Goal: Task Accomplishment & Management: Use online tool/utility

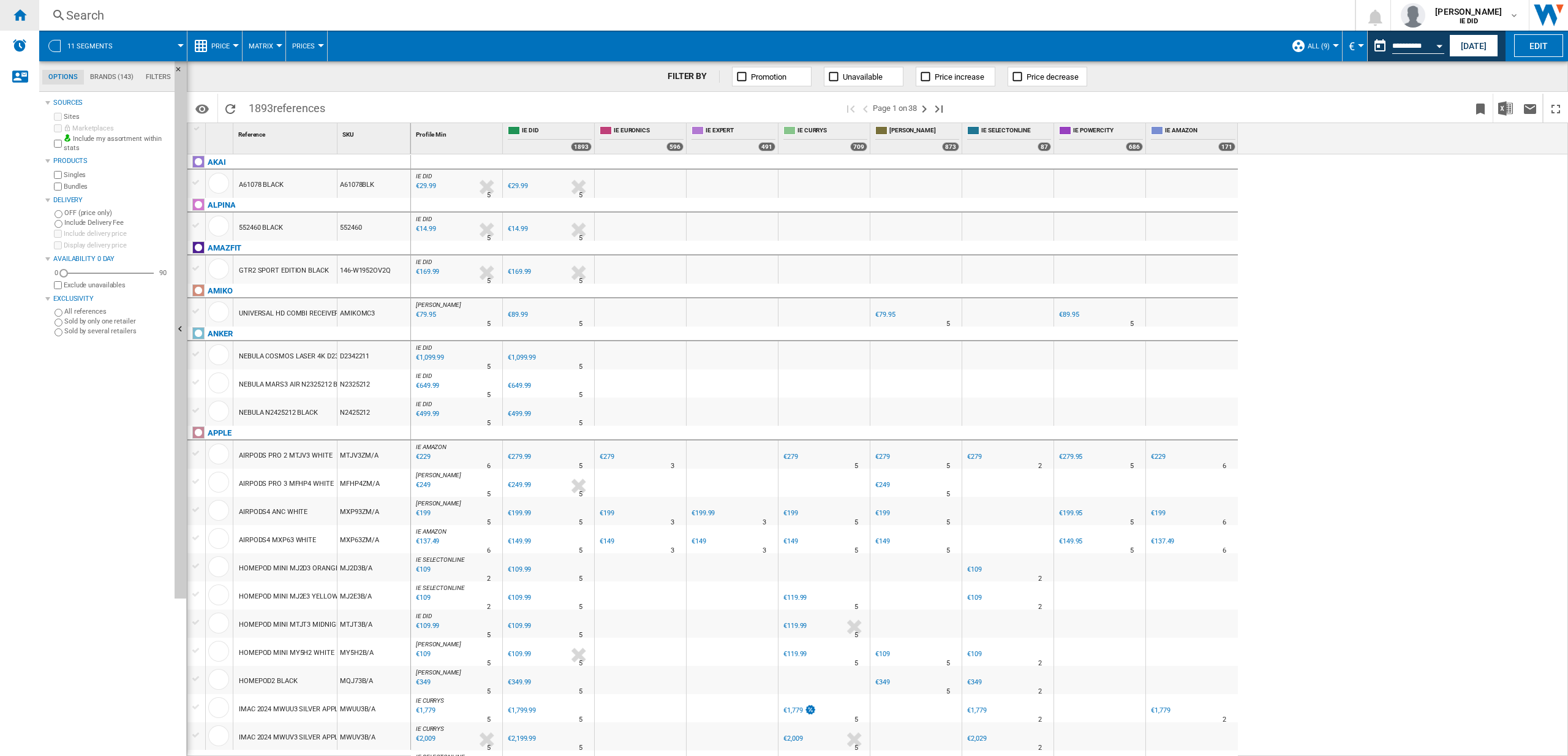
click at [31, 18] on div "Home" at bounding box center [19, 15] width 39 height 31
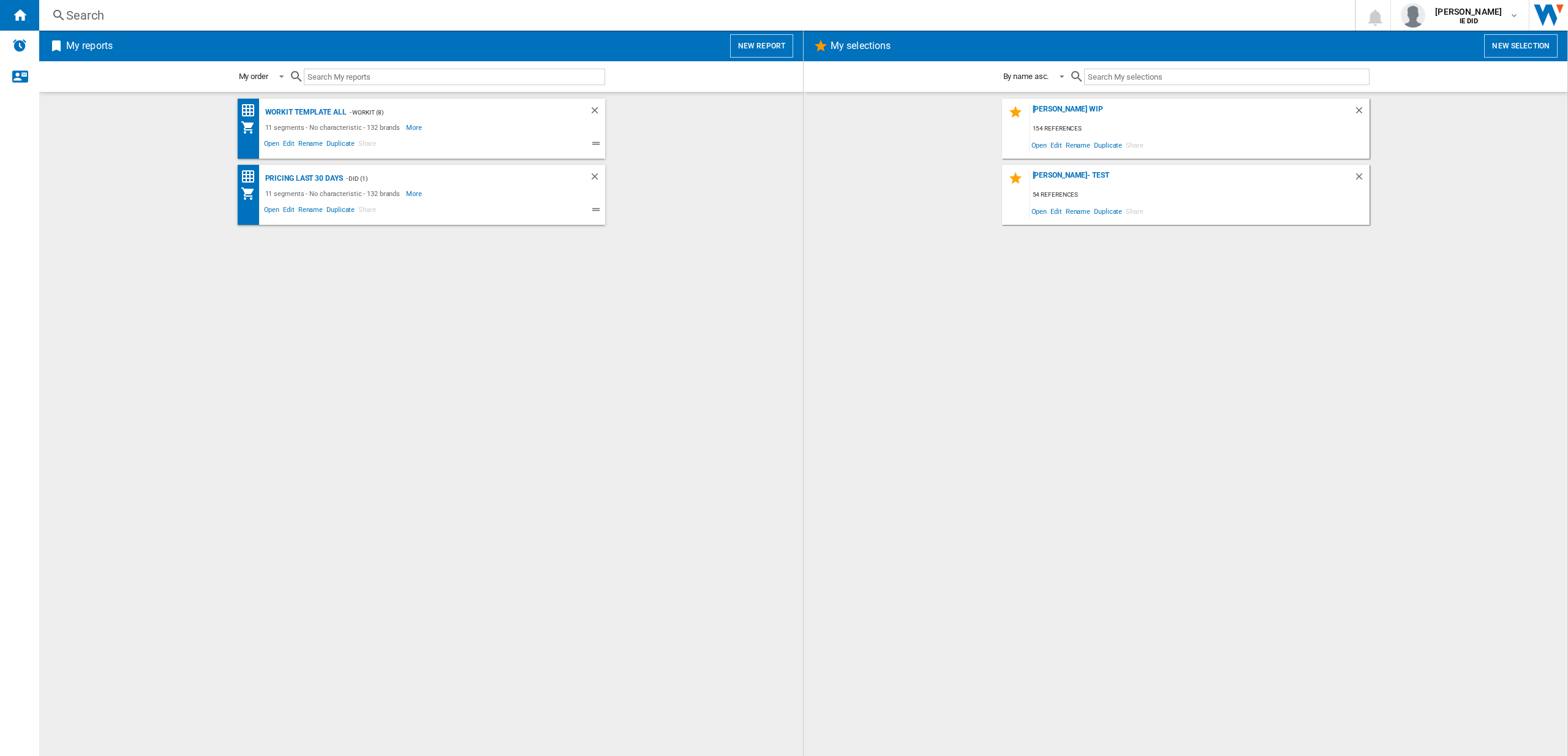
click at [774, 37] on button "New report" at bounding box center [761, 45] width 63 height 23
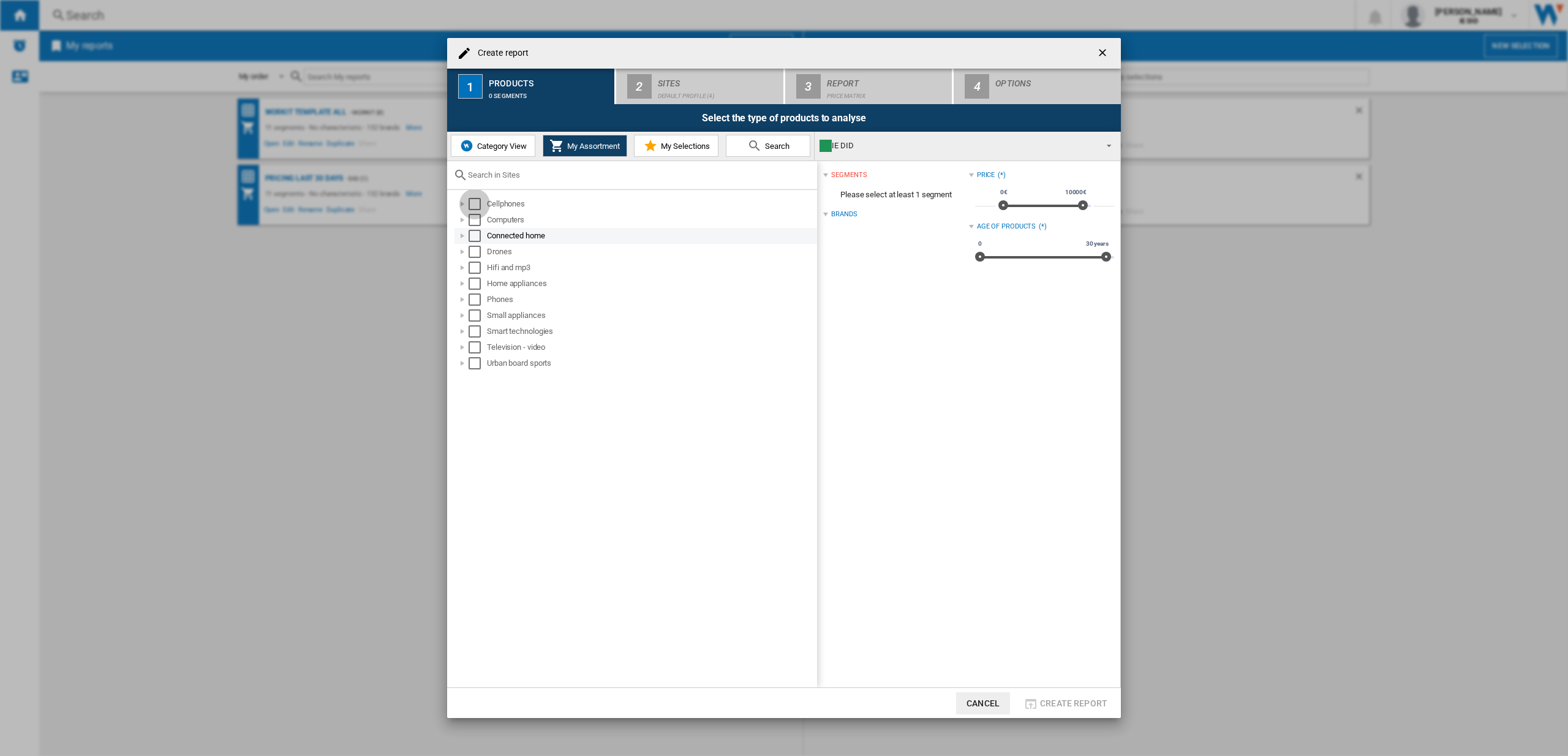
drag, startPoint x: 475, startPoint y: 203, endPoint x: 476, endPoint y: 236, distance: 33.0
click at [476, 204] on div "Select" at bounding box center [474, 204] width 12 height 12
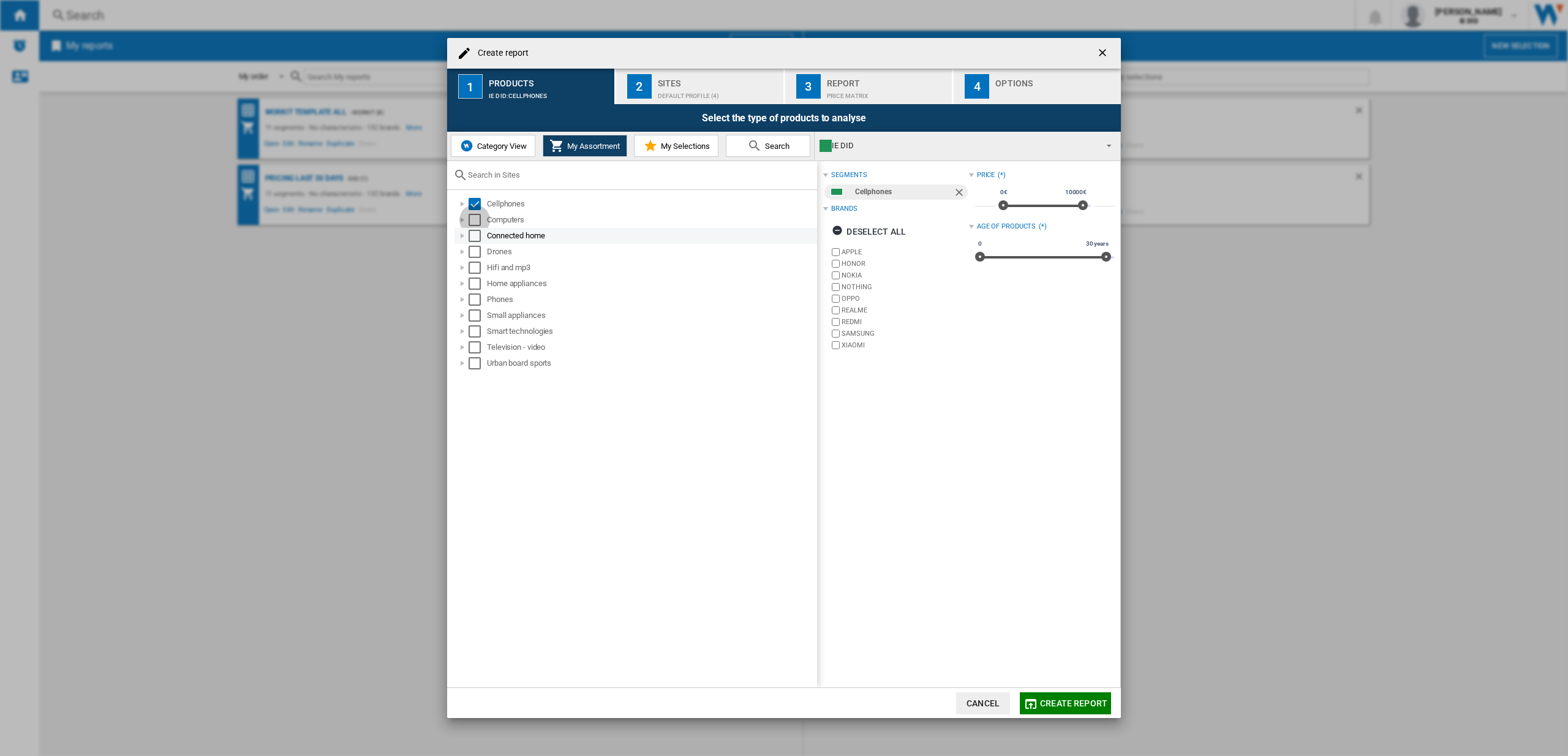
drag, startPoint x: 480, startPoint y: 220, endPoint x: 472, endPoint y: 236, distance: 17.9
click at [480, 220] on div "Select" at bounding box center [474, 220] width 12 height 12
click at [476, 232] on div "Select" at bounding box center [474, 236] width 12 height 12
drag, startPoint x: 477, startPoint y: 252, endPoint x: 473, endPoint y: 270, distance: 18.4
click at [477, 252] on div "Select" at bounding box center [474, 252] width 12 height 12
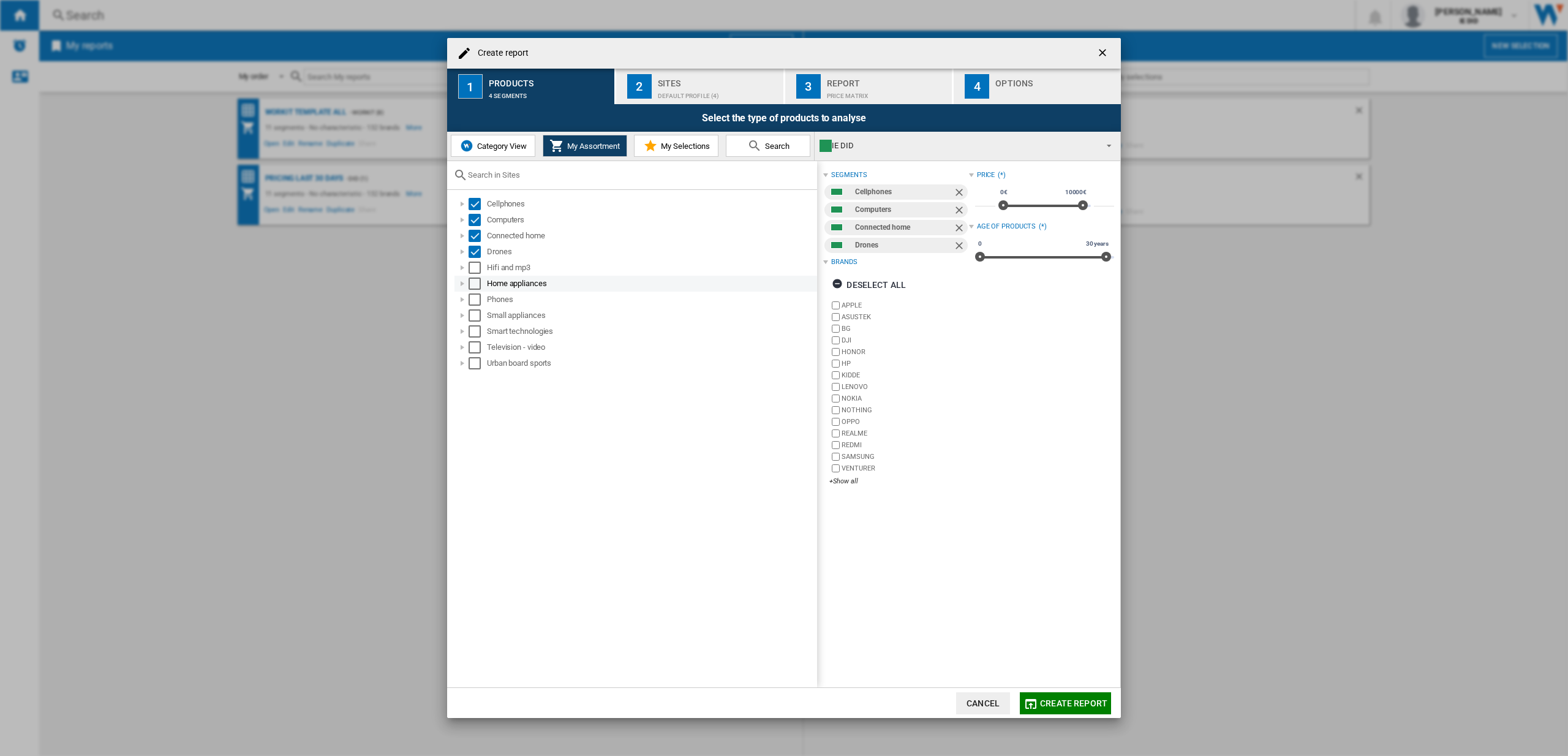
drag, startPoint x: 474, startPoint y: 268, endPoint x: 474, endPoint y: 287, distance: 19.0
click at [474, 268] on div "Select" at bounding box center [474, 268] width 12 height 12
drag, startPoint x: 473, startPoint y: 289, endPoint x: 475, endPoint y: 297, distance: 8.2
click at [474, 289] on div "Home appliances" at bounding box center [636, 284] width 363 height 16
drag, startPoint x: 476, startPoint y: 304, endPoint x: 477, endPoint y: 297, distance: 7.1
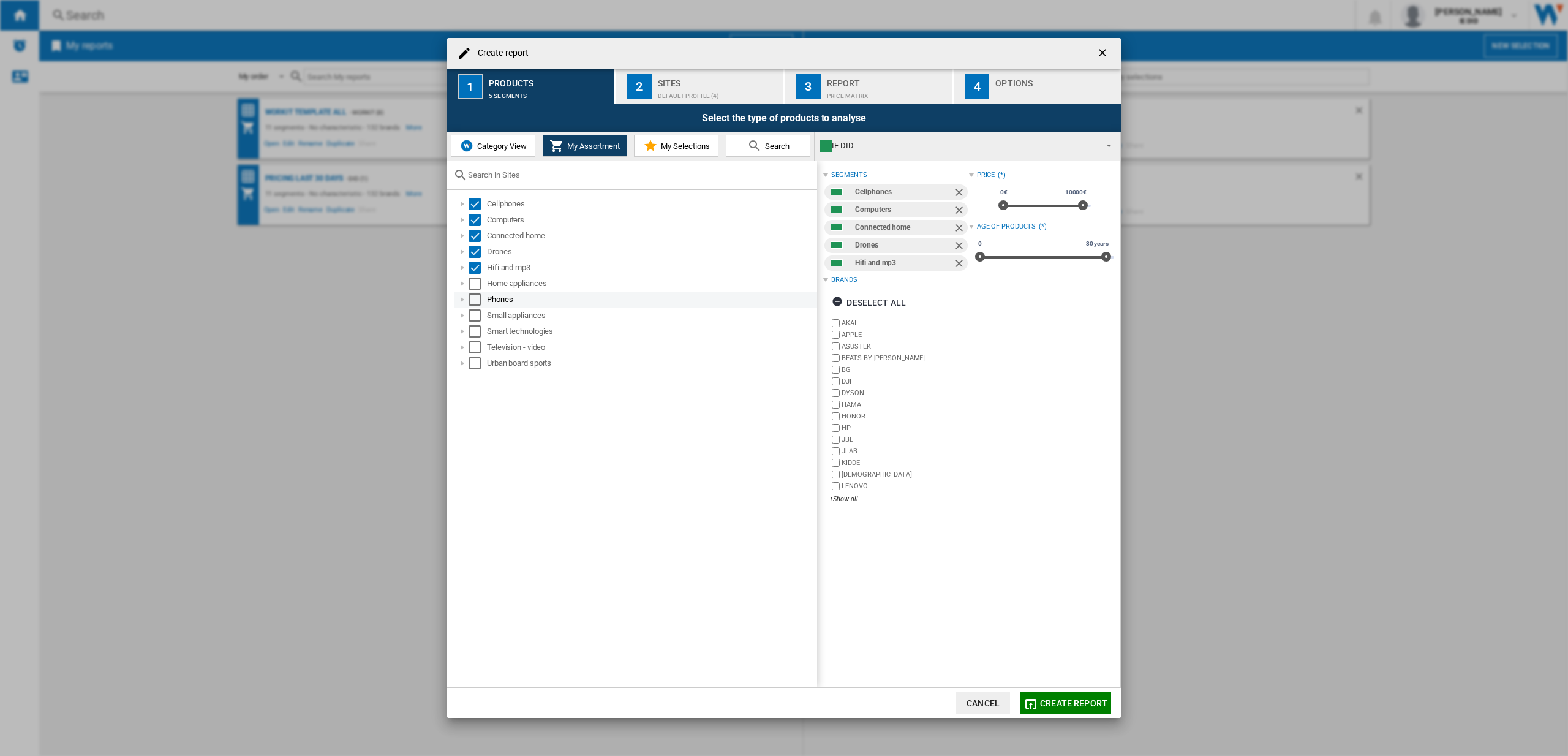
click at [476, 303] on div "Select" at bounding box center [474, 300] width 12 height 12
drag, startPoint x: 475, startPoint y: 284, endPoint x: 476, endPoint y: 305, distance: 21.0
click at [475, 285] on div "Select" at bounding box center [474, 284] width 12 height 12
click at [474, 318] on div "Select" at bounding box center [474, 316] width 12 height 12
drag, startPoint x: 473, startPoint y: 335, endPoint x: 475, endPoint y: 346, distance: 11.2
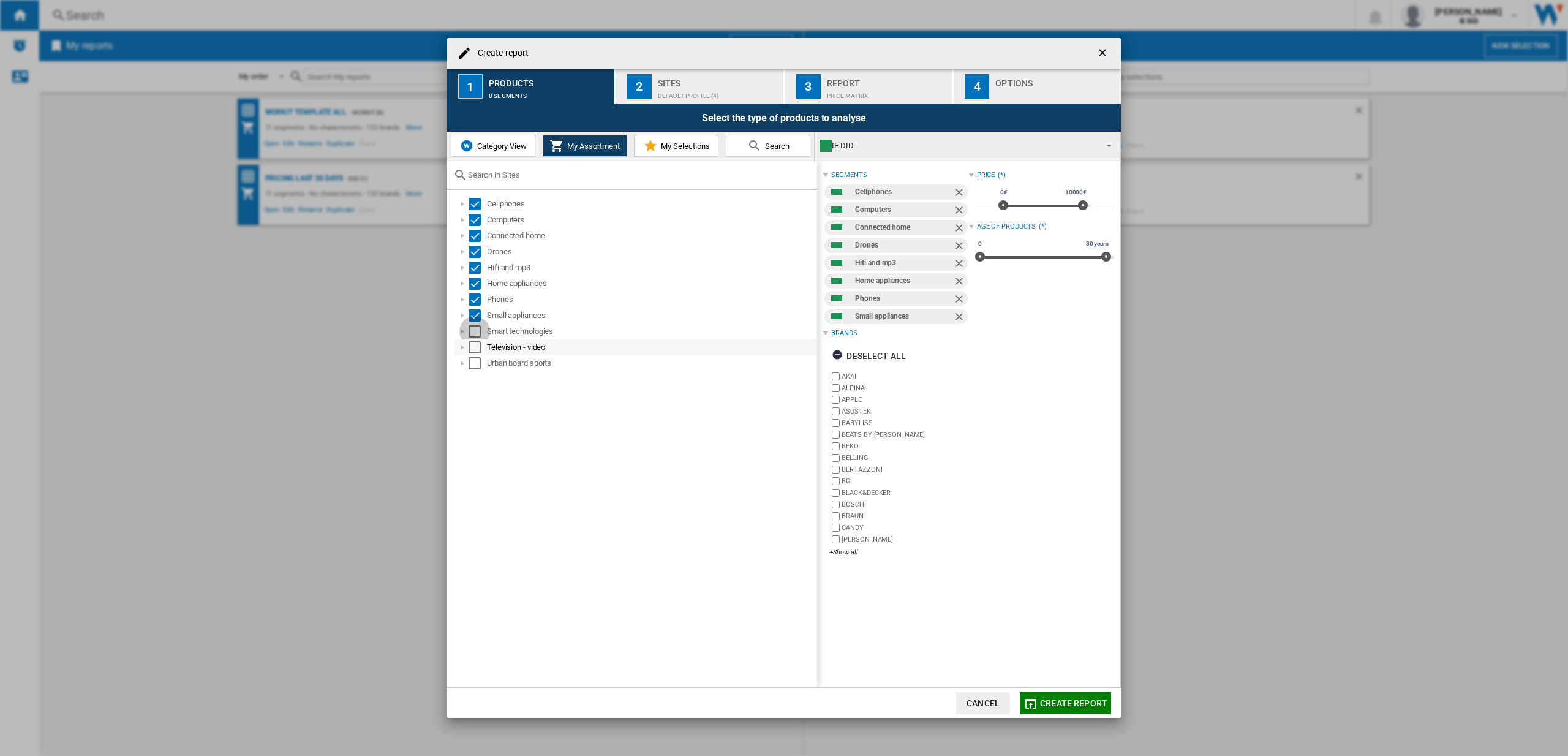
click at [473, 335] on div "Select" at bounding box center [474, 332] width 12 height 12
click at [474, 349] on div "Select" at bounding box center [474, 347] width 12 height 12
drag, startPoint x: 474, startPoint y: 365, endPoint x: 530, endPoint y: 305, distance: 82.1
click at [474, 365] on div "Select" at bounding box center [474, 363] width 12 height 12
drag, startPoint x: 722, startPoint y: 77, endPoint x: 703, endPoint y: 83, distance: 19.9
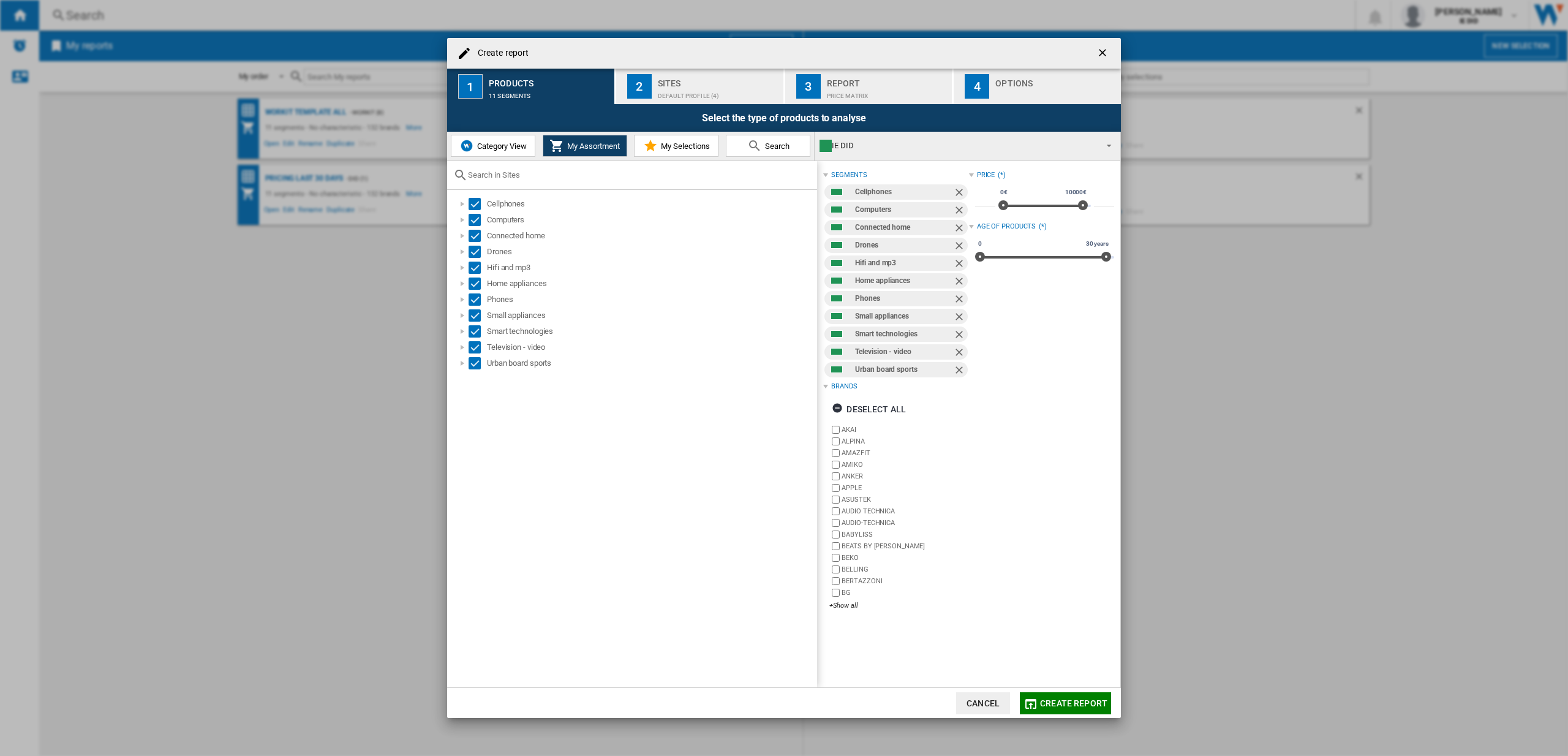
click at [722, 77] on div "Sites" at bounding box center [718, 79] width 121 height 13
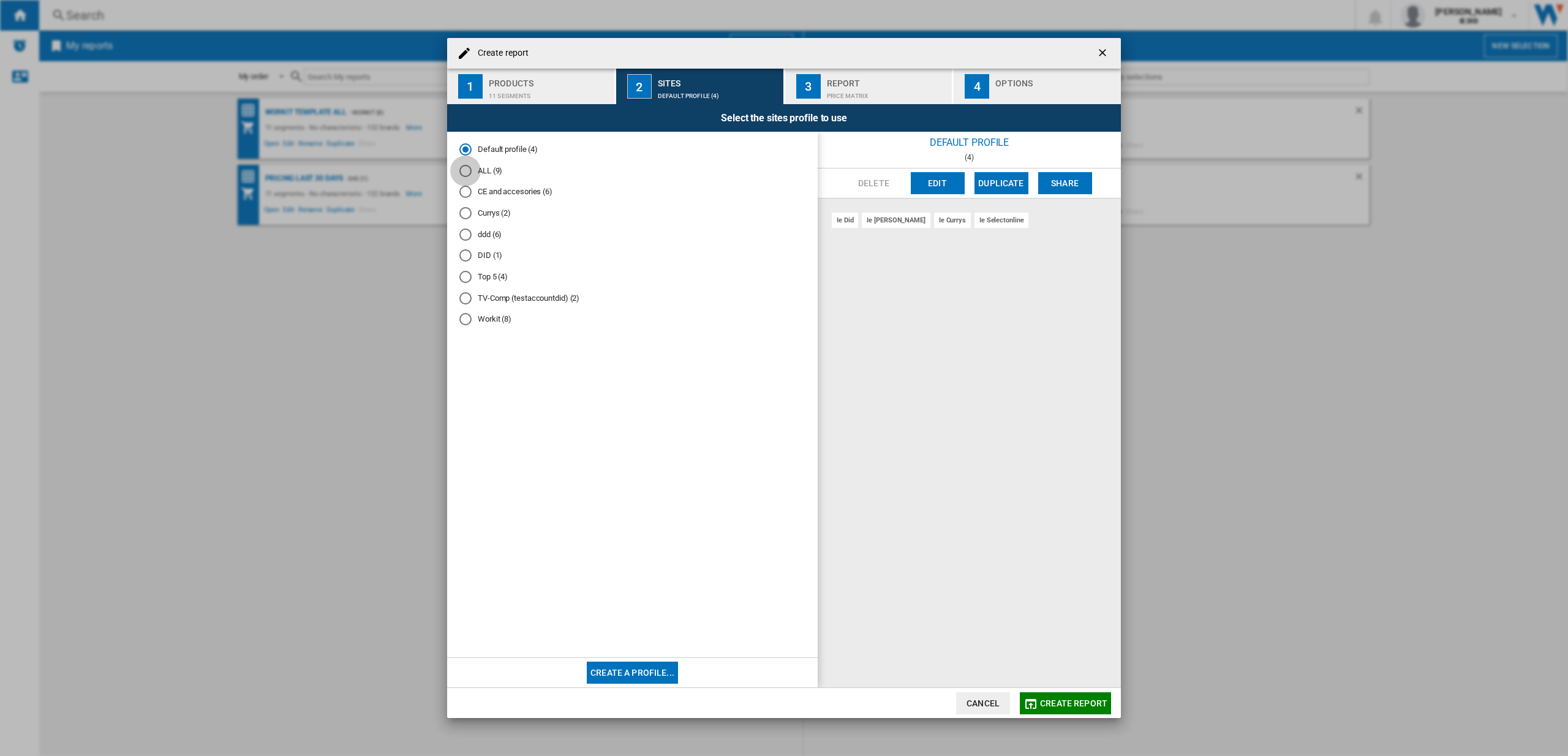
drag, startPoint x: 466, startPoint y: 168, endPoint x: 570, endPoint y: 260, distance: 138.9
click at [466, 168] on div "ALL (9)" at bounding box center [466, 171] width 12 height 12
click at [1063, 701] on span "Create report" at bounding box center [1074, 703] width 67 height 10
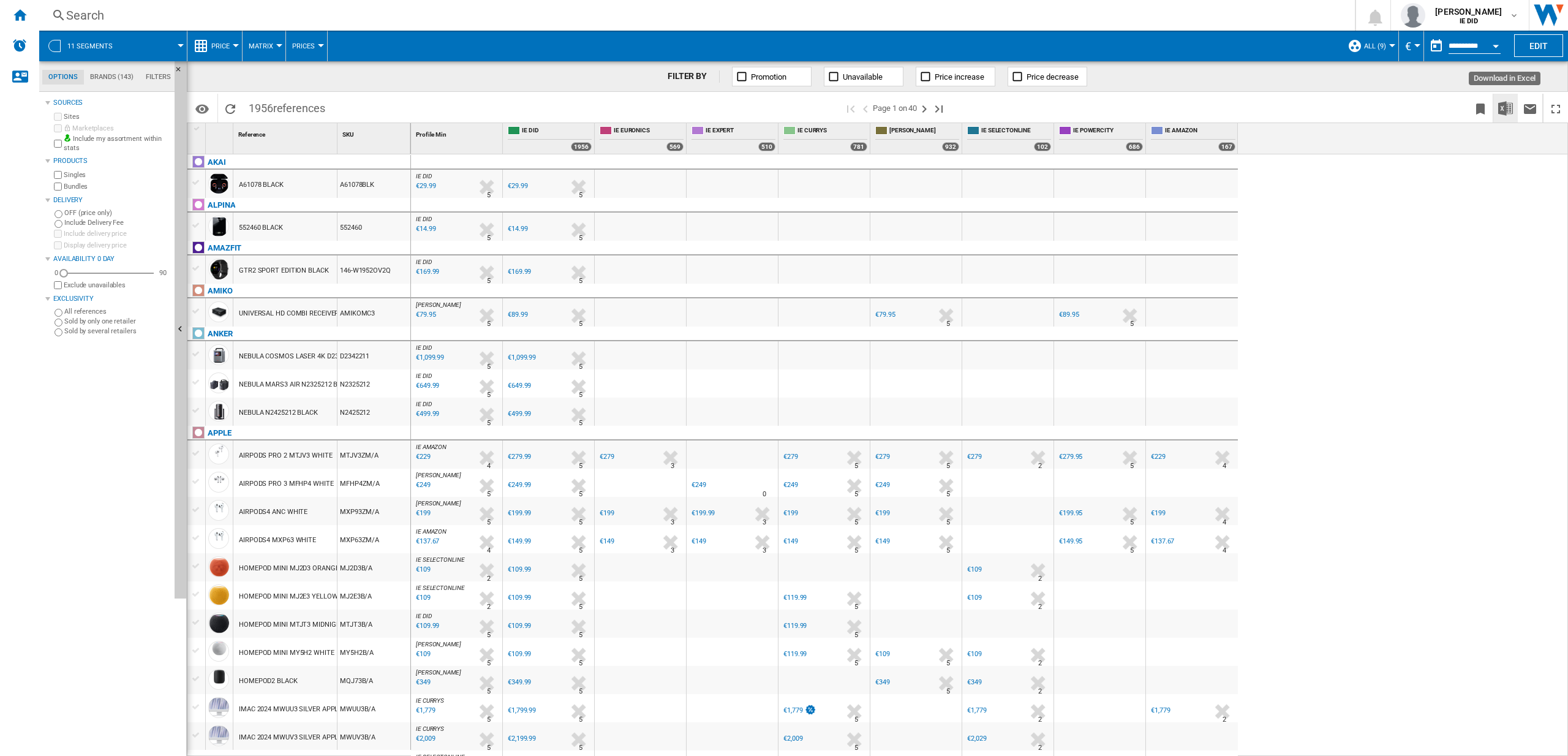
click at [1513, 111] on img "Download in Excel" at bounding box center [1506, 108] width 15 height 15
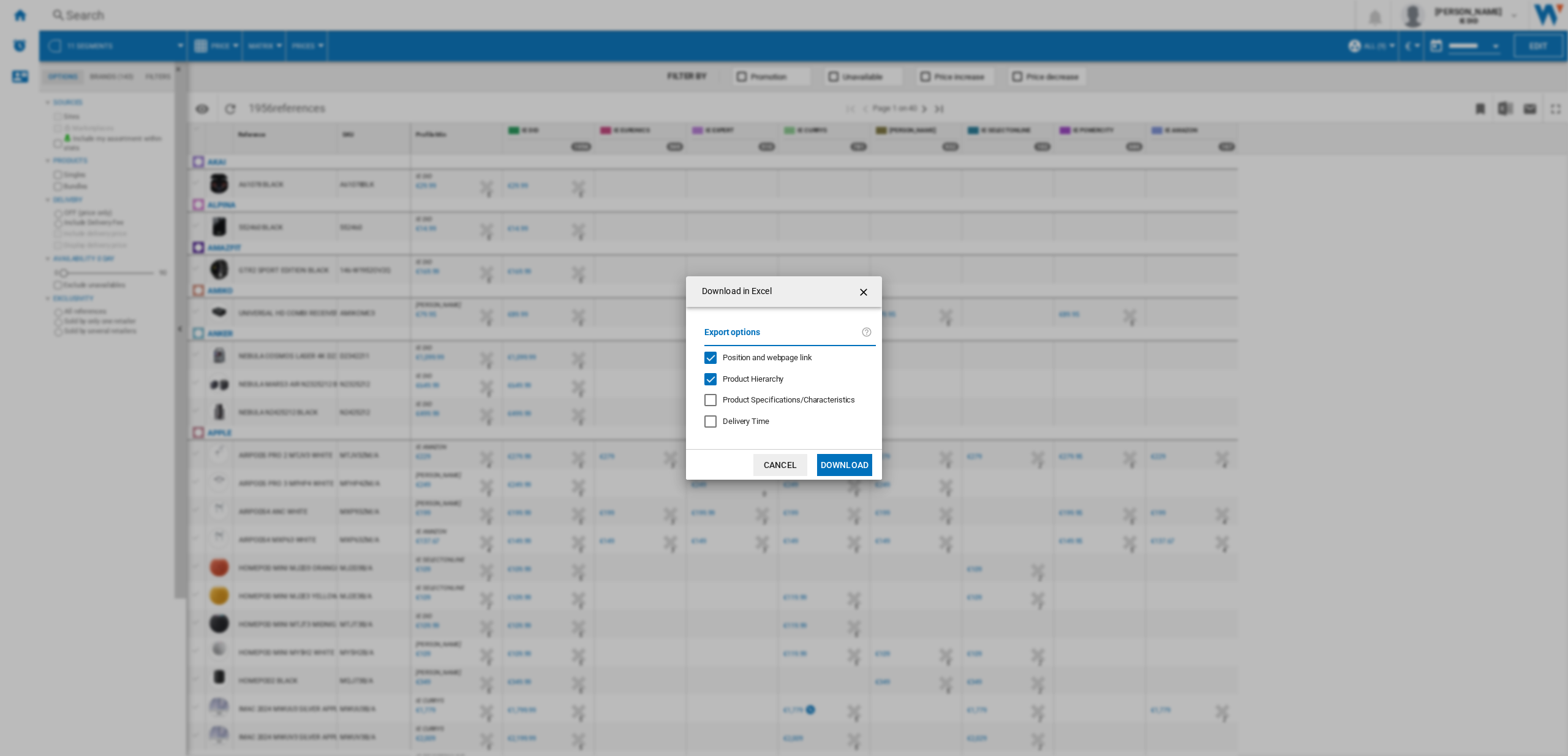
click at [841, 466] on button "Download" at bounding box center [845, 464] width 55 height 22
